Goal: Task Accomplishment & Management: Use online tool/utility

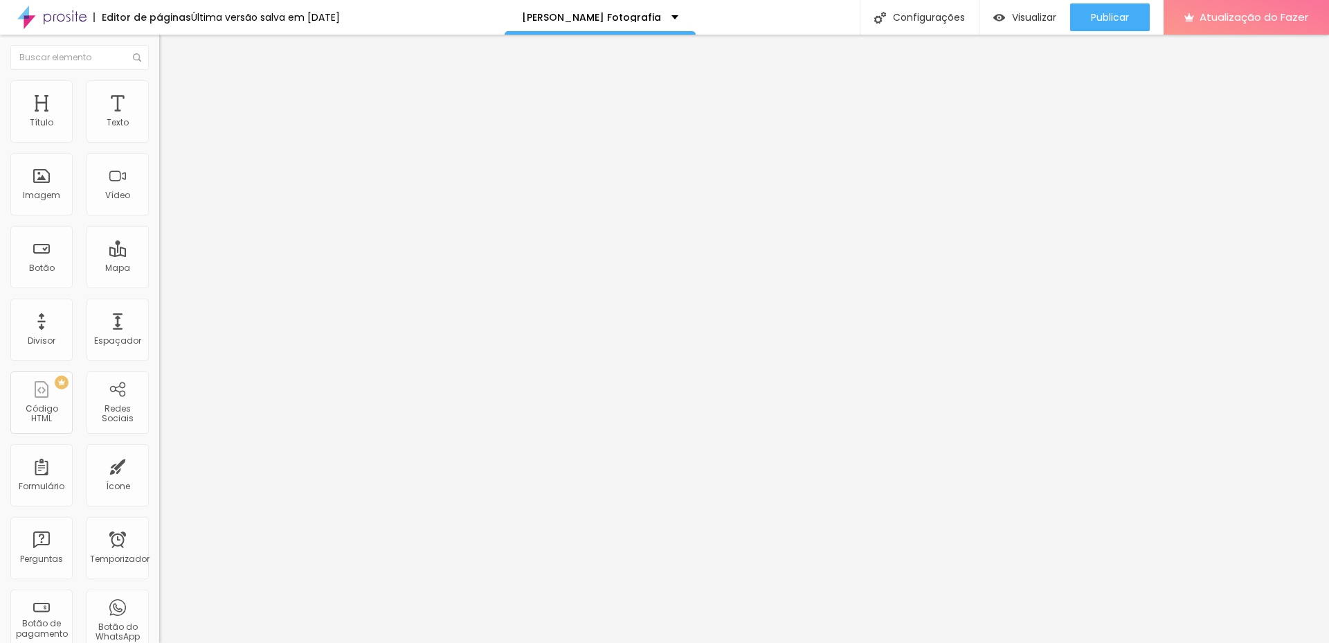
click at [168, 119] on font "Trocar imagem" at bounding box center [201, 113] width 67 height 12
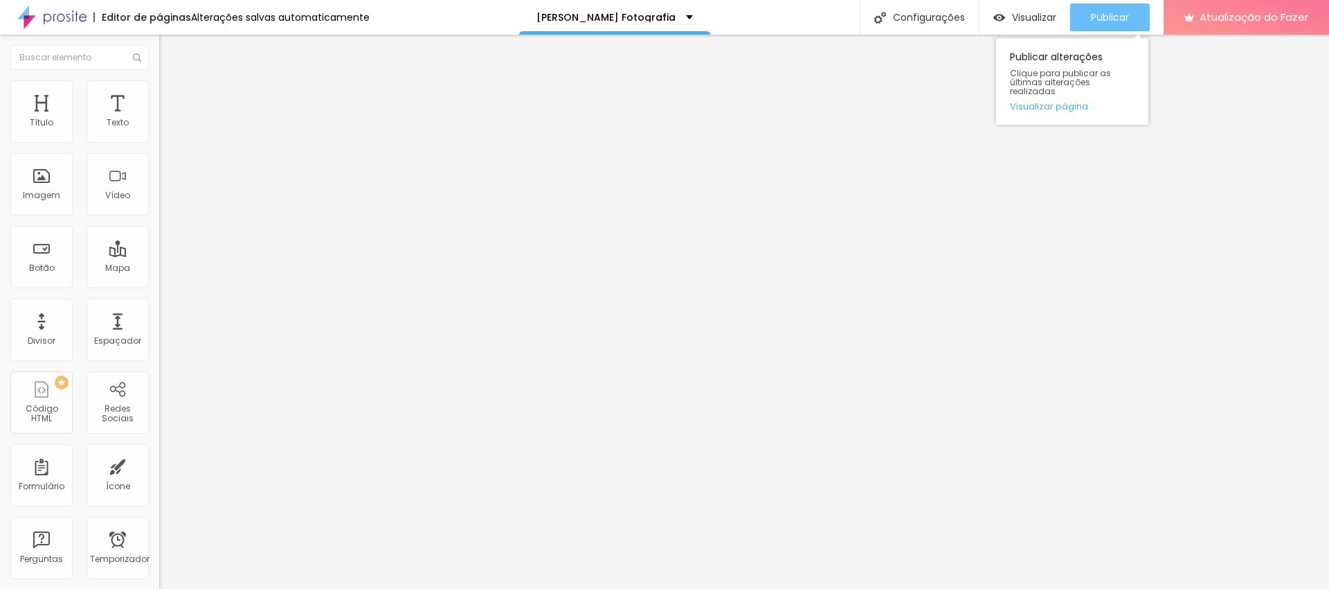
click at [1131, 17] on button "Publicar" at bounding box center [1111, 17] width 80 height 28
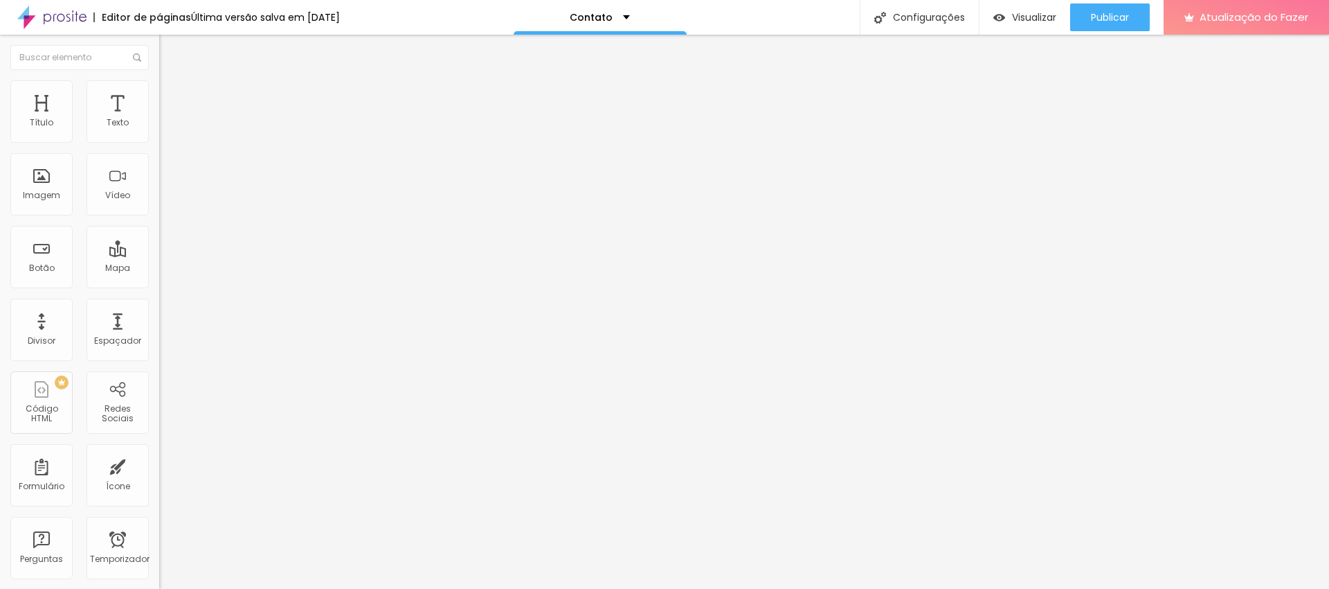
click at [159, 84] on img at bounding box center [165, 86] width 12 height 12
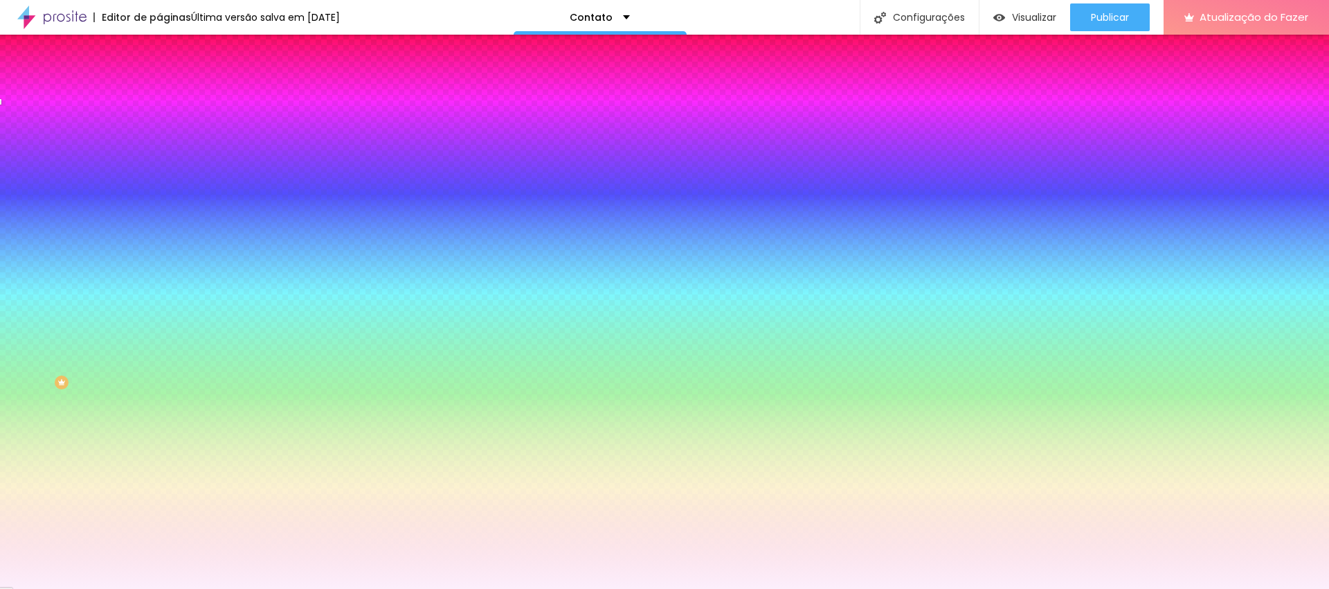
click at [159, 188] on div at bounding box center [238, 188] width 159 height 0
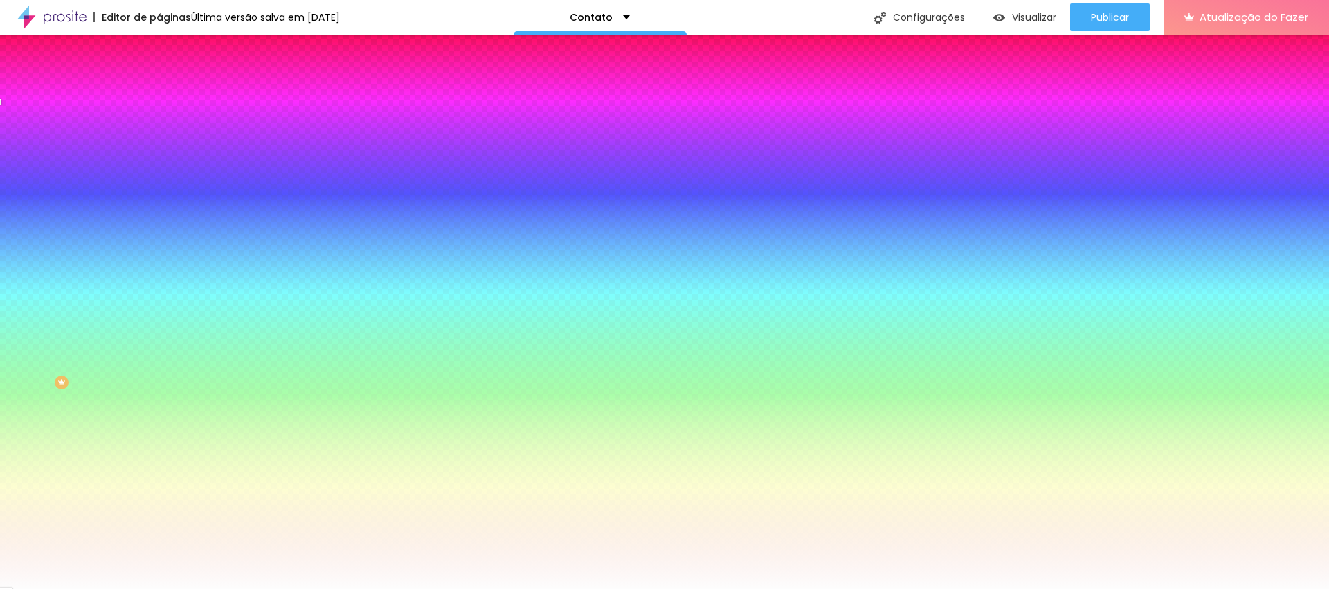
type input "#FFFFFF"
drag, startPoint x: 24, startPoint y: 270, endPoint x: 8, endPoint y: 258, distance: 20.4
click at [159, 262] on div "Imagem de fundo Trocar imagem Efeito da Imagem Nenhum Nenhum Parallax Cor de fu…" at bounding box center [238, 197] width 159 height 179
click at [168, 127] on font "Trocar imagem" at bounding box center [201, 122] width 67 height 12
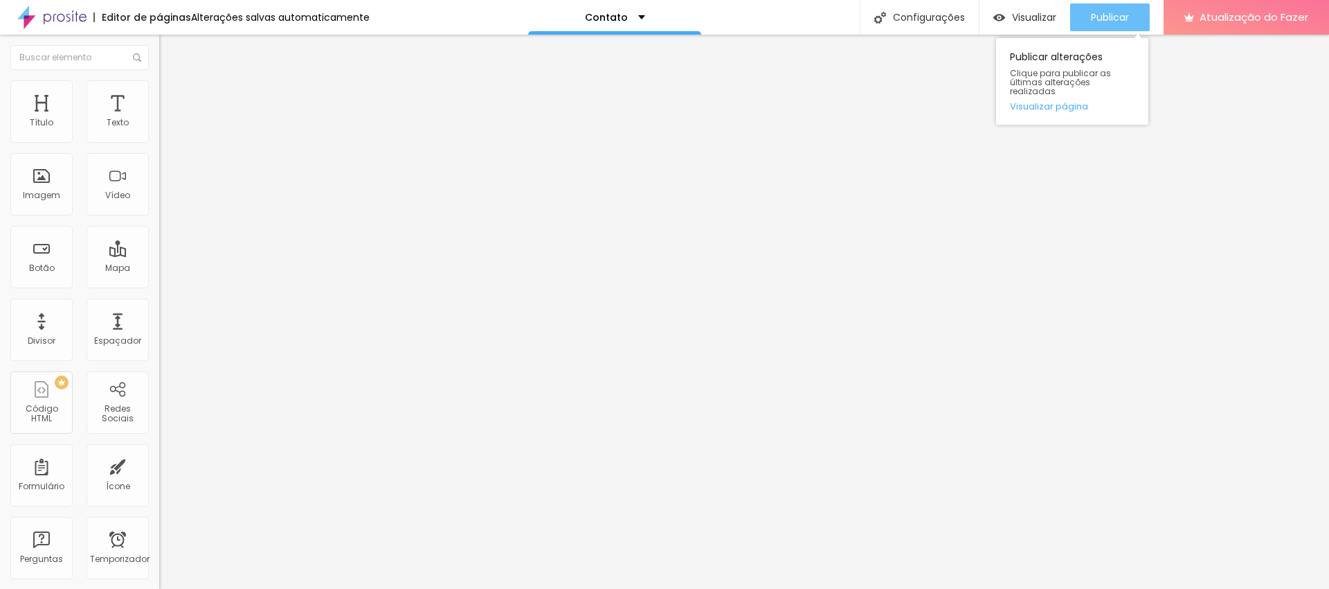
click at [1105, 12] on font "Publicar" at bounding box center [1110, 17] width 38 height 14
click at [168, 119] on font "Trocar imagem" at bounding box center [201, 113] width 67 height 12
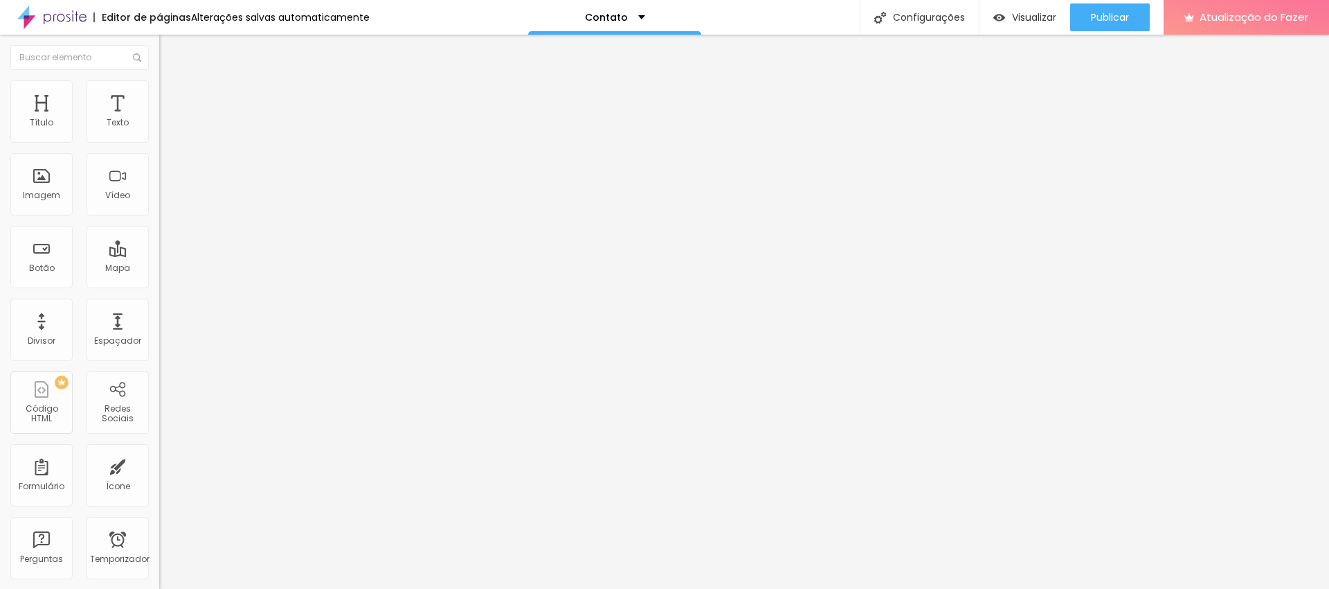
click at [170, 46] on img "button" at bounding box center [175, 50] width 11 height 11
click at [109, 411] on font "Redes Sociais" at bounding box center [118, 412] width 32 height 21
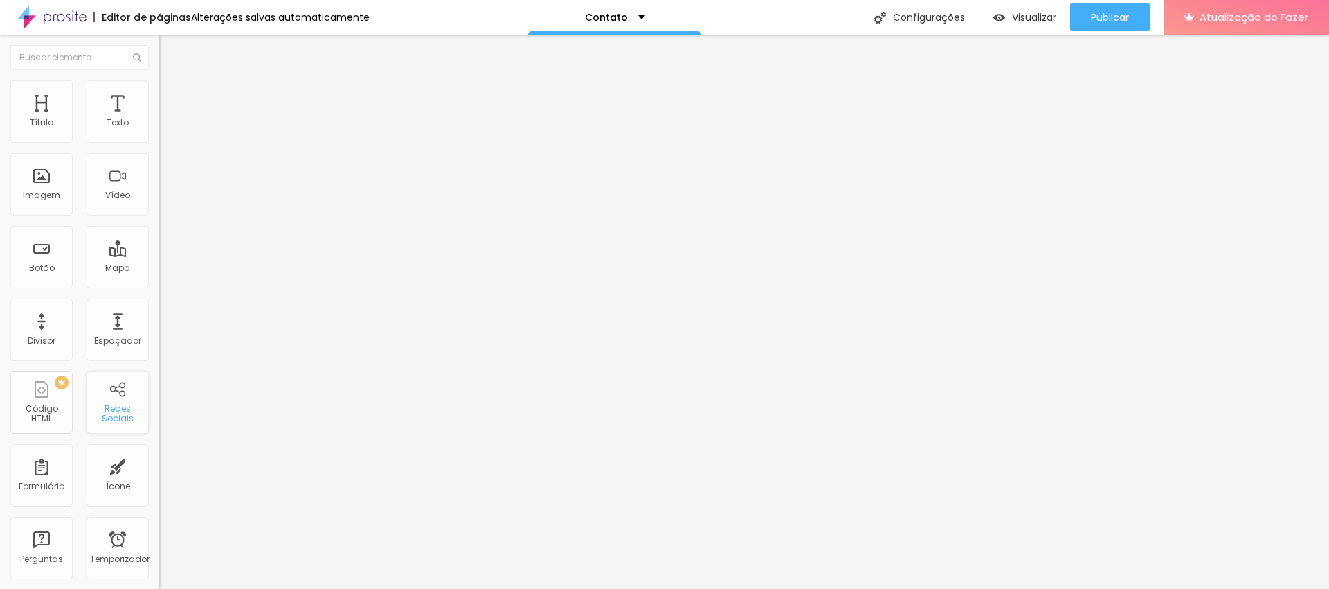
click at [102, 415] on font "Redes Sociais" at bounding box center [118, 412] width 32 height 21
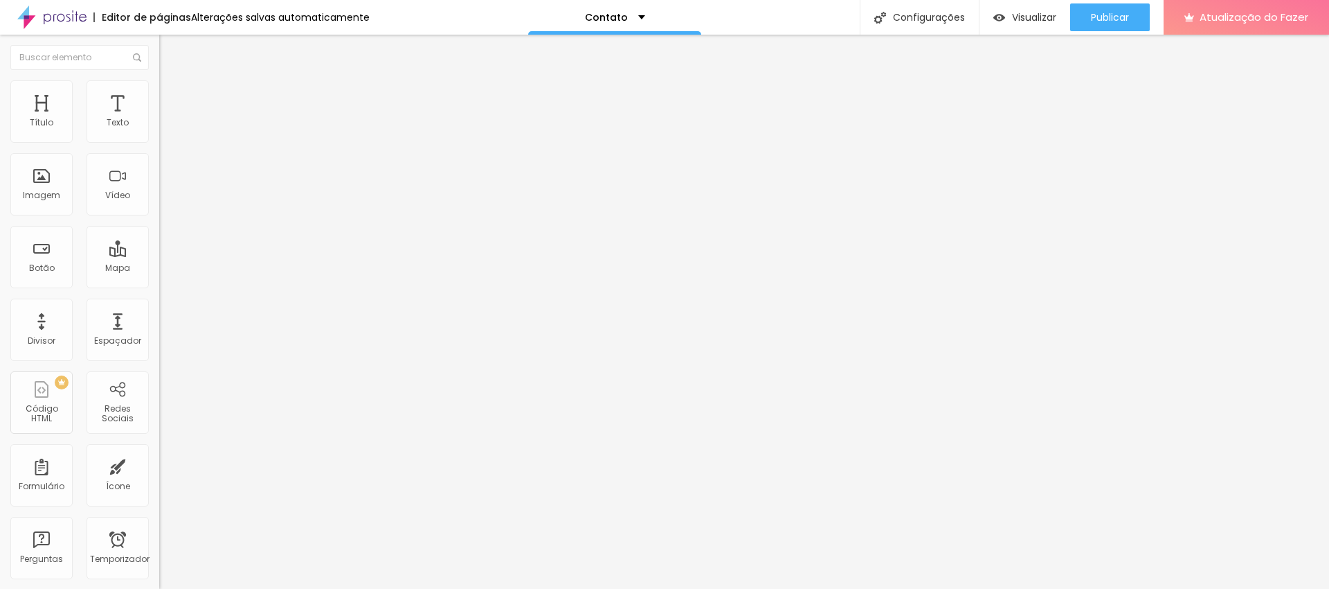
click at [159, 89] on img at bounding box center [165, 86] width 12 height 12
click at [172, 82] on font "Estilo" at bounding box center [182, 76] width 21 height 12
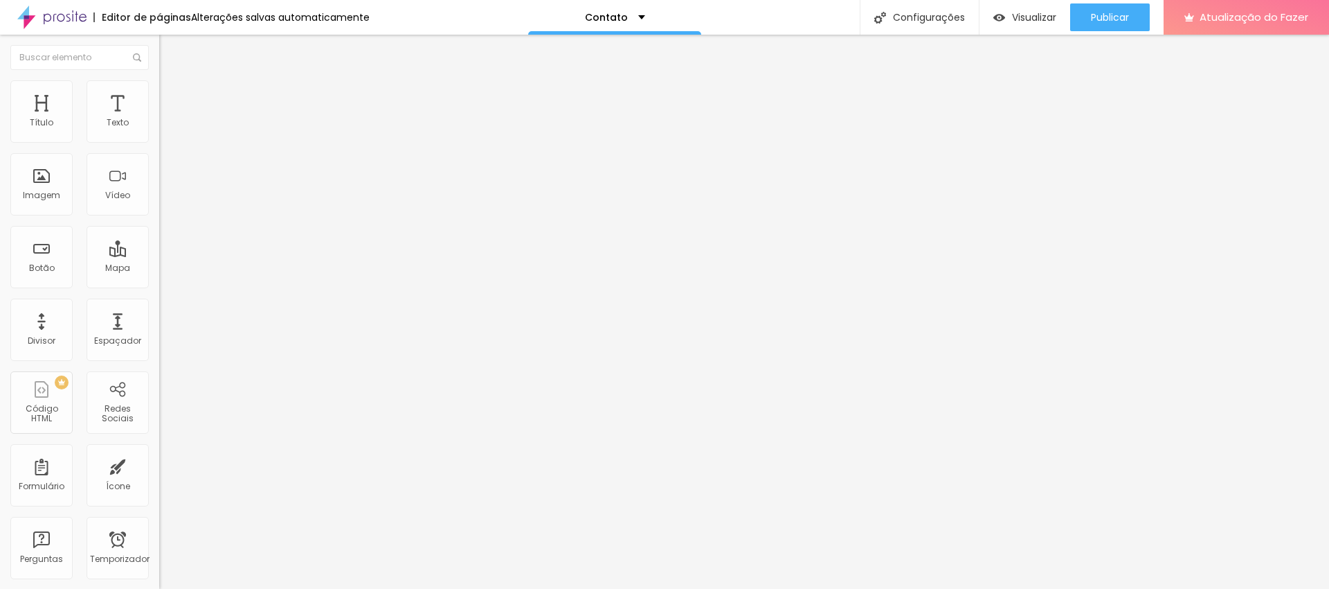
click at [159, 87] on li "Avançado" at bounding box center [238, 87] width 159 height 14
click at [191, 51] on font "Editar nulo" at bounding box center [216, 51] width 51 height 14
click at [1118, 20] on font "Publicar" at bounding box center [1110, 17] width 38 height 14
click at [170, 51] on img "button" at bounding box center [175, 50] width 11 height 11
click at [52, 18] on img at bounding box center [51, 17] width 69 height 35
